Goal: Information Seeking & Learning: Learn about a topic

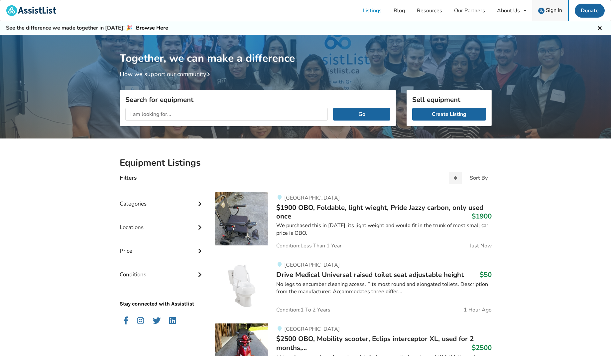
click at [546, 7] on span "Sign In" at bounding box center [553, 10] width 16 height 7
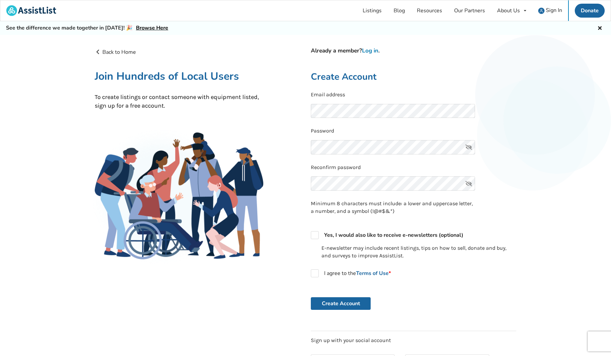
click at [371, 50] on link "Log in" at bounding box center [370, 51] width 16 height 8
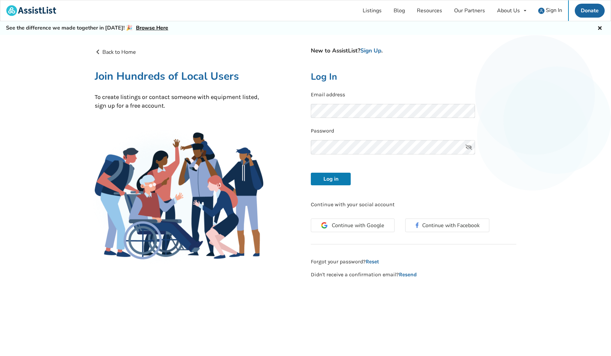
click at [326, 179] on button "Log in" at bounding box center [331, 179] width 40 height 13
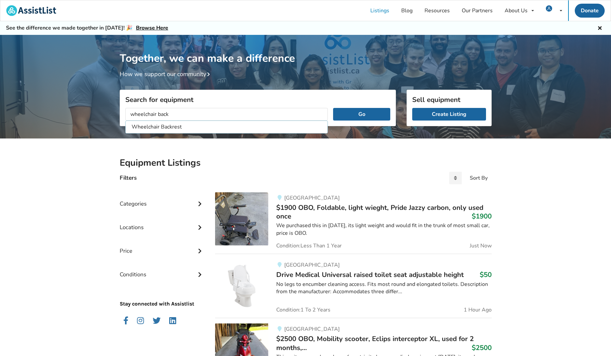
click at [361, 114] on button "Go" at bounding box center [361, 114] width 57 height 13
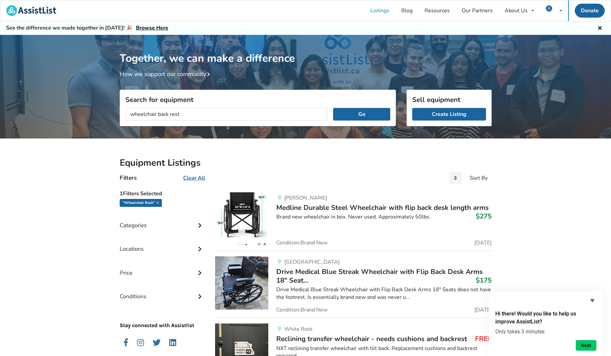
click at [361, 114] on button "Go" at bounding box center [361, 114] width 57 height 13
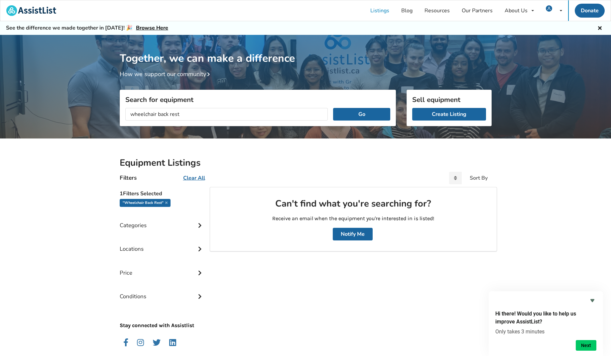
click at [171, 115] on input "wheelchair back rest" at bounding box center [226, 114] width 203 height 13
click at [184, 116] on input "wheelchair back rest" at bounding box center [226, 114] width 203 height 13
type input "wheelchair parts"
click at [361, 114] on button "Go" at bounding box center [361, 114] width 57 height 13
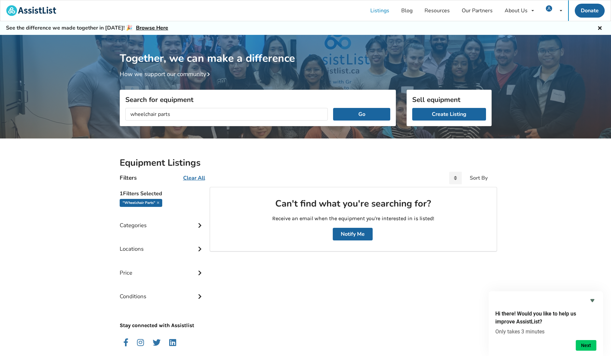
click at [197, 179] on u "Clear All" at bounding box center [194, 177] width 22 height 7
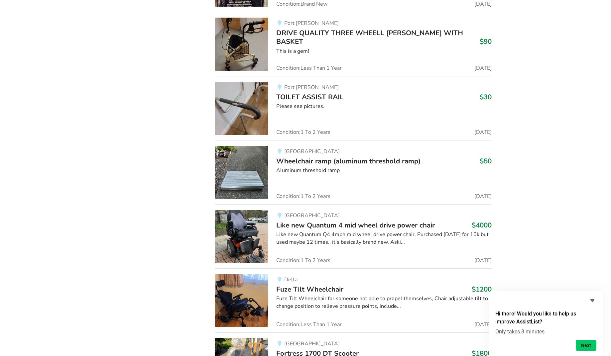
scroll to position [7269, 0]
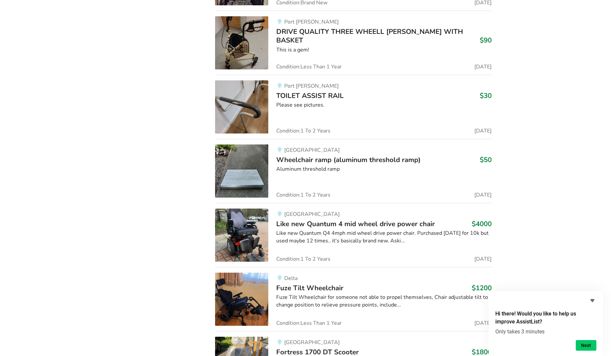
click at [260, 215] on img at bounding box center [241, 235] width 53 height 53
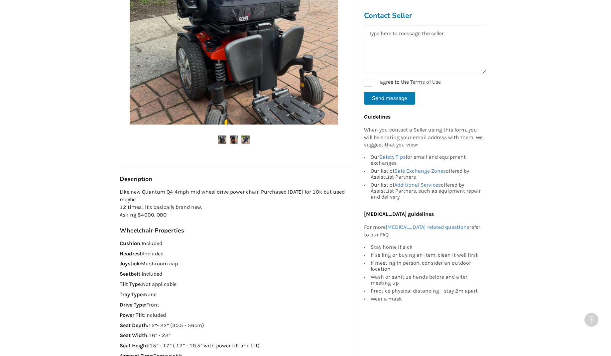
scroll to position [296, 0]
